Goal: Information Seeking & Learning: Understand process/instructions

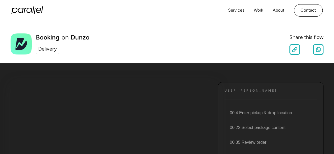
click at [243, 92] on h4 "User [PERSON_NAME]" at bounding box center [250, 91] width 53 height 4
click at [133, 27] on div "Booking on Dunzo Delivery Share this flow Slow Normal Fast Copy Link Share on W…" at bounding box center [167, 42] width 334 height 43
click at [232, 90] on h4 "User [PERSON_NAME]" at bounding box center [250, 91] width 53 height 4
click at [51, 50] on div "Delivery" at bounding box center [47, 49] width 18 height 8
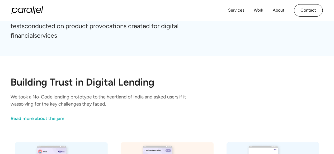
scroll to position [106, 0]
